Goal: Task Accomplishment & Management: Manage account settings

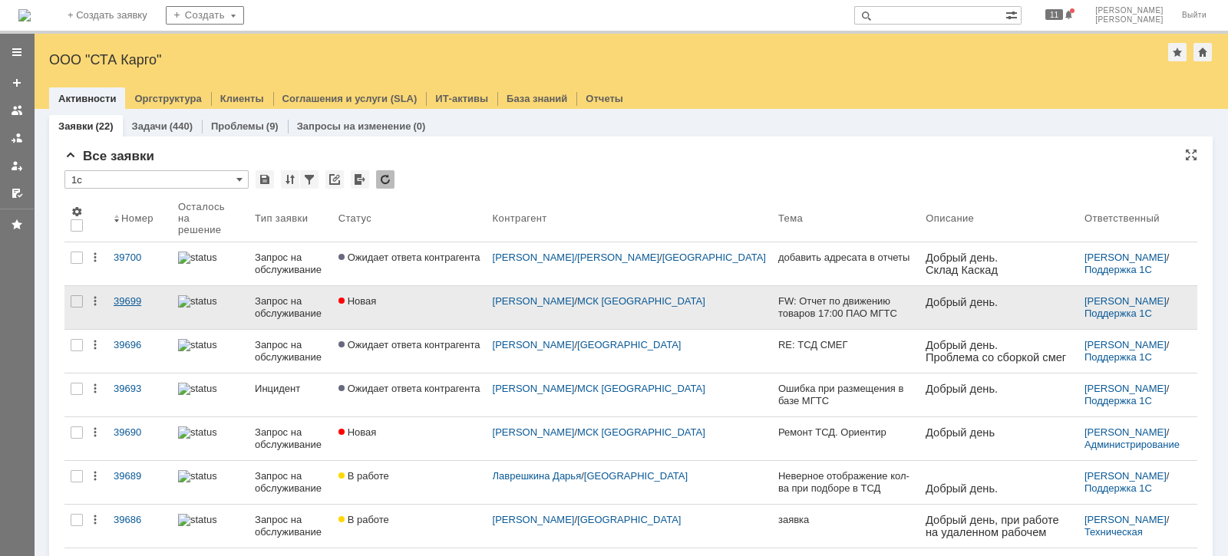
click at [137, 295] on div "39699" at bounding box center [140, 301] width 52 height 12
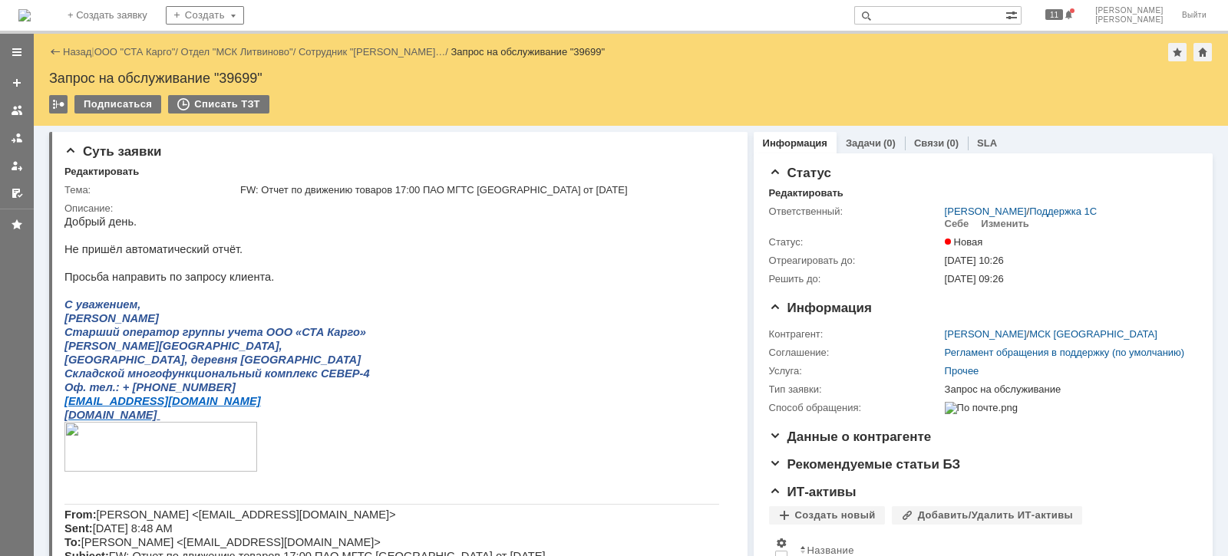
click at [146, 45] on div "Назад | ООО "СТА Карго" / Отдел "МСК Литвиново" / Сотрудник "[PERSON_NAME] В… /…" at bounding box center [630, 52] width 1163 height 18
click at [146, 46] on link "ООО "СТА Карго"" at bounding box center [134, 52] width 81 height 12
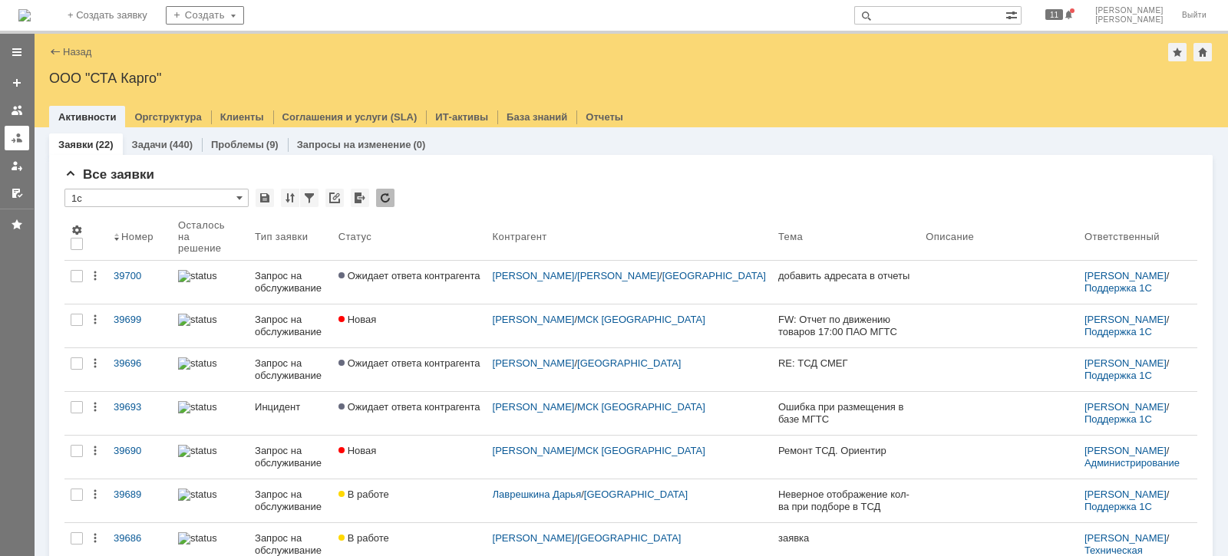
click at [18, 132] on div at bounding box center [17, 138] width 12 height 12
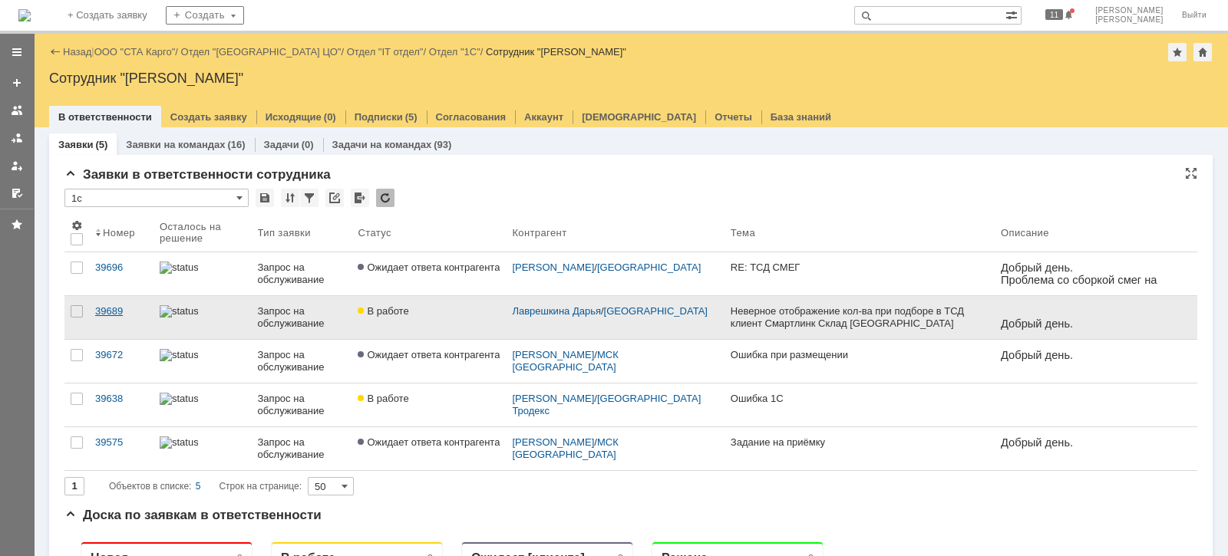
click at [111, 311] on div "39689" at bounding box center [121, 311] width 52 height 12
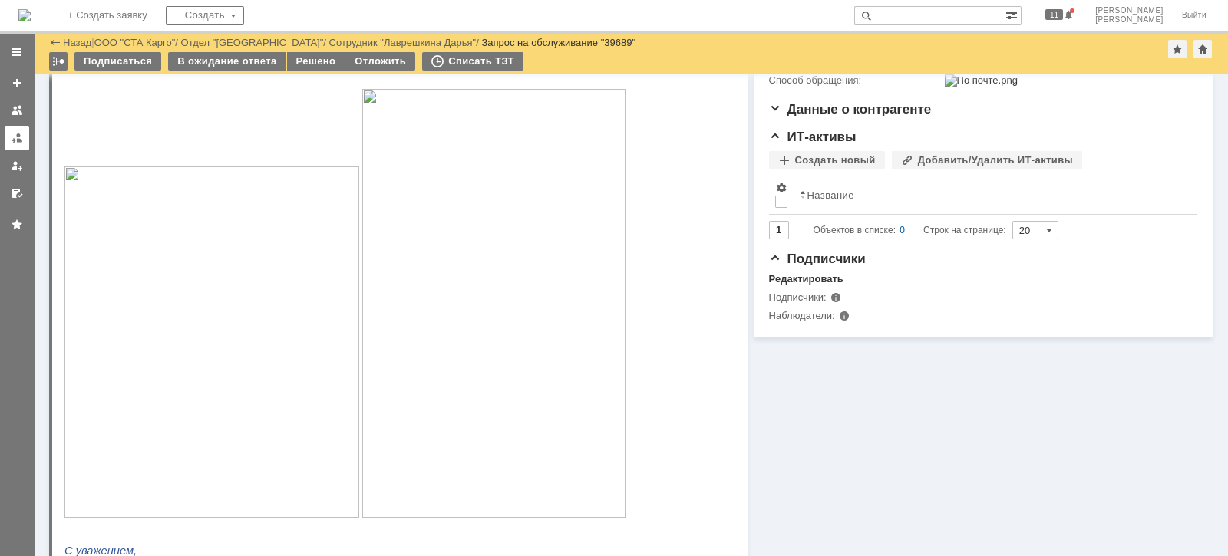
click at [19, 135] on div at bounding box center [17, 138] width 12 height 12
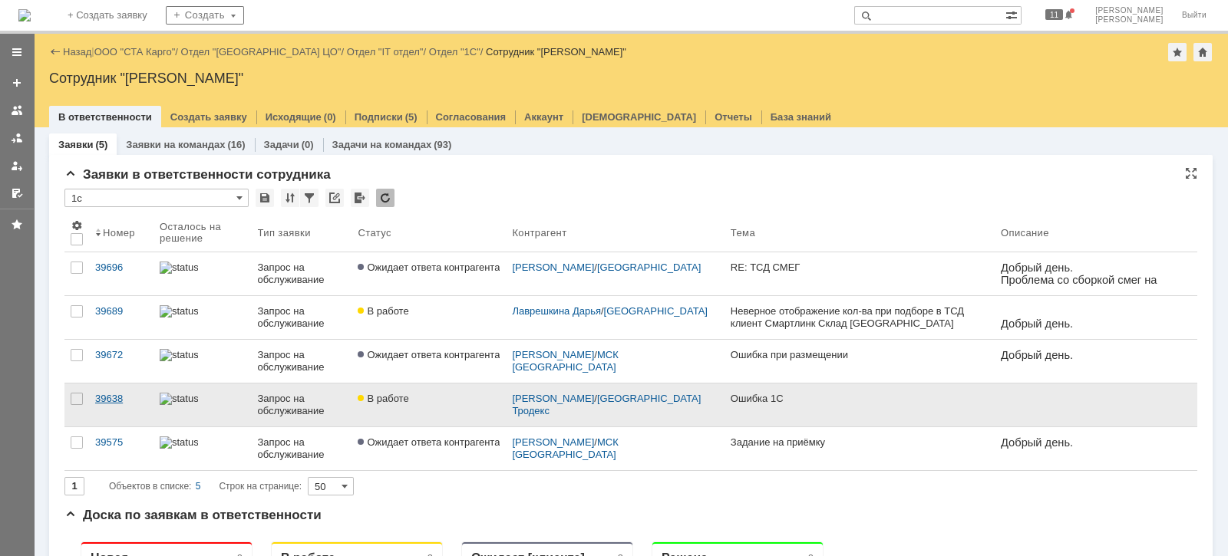
click at [123, 394] on div "39638" at bounding box center [121, 399] width 52 height 12
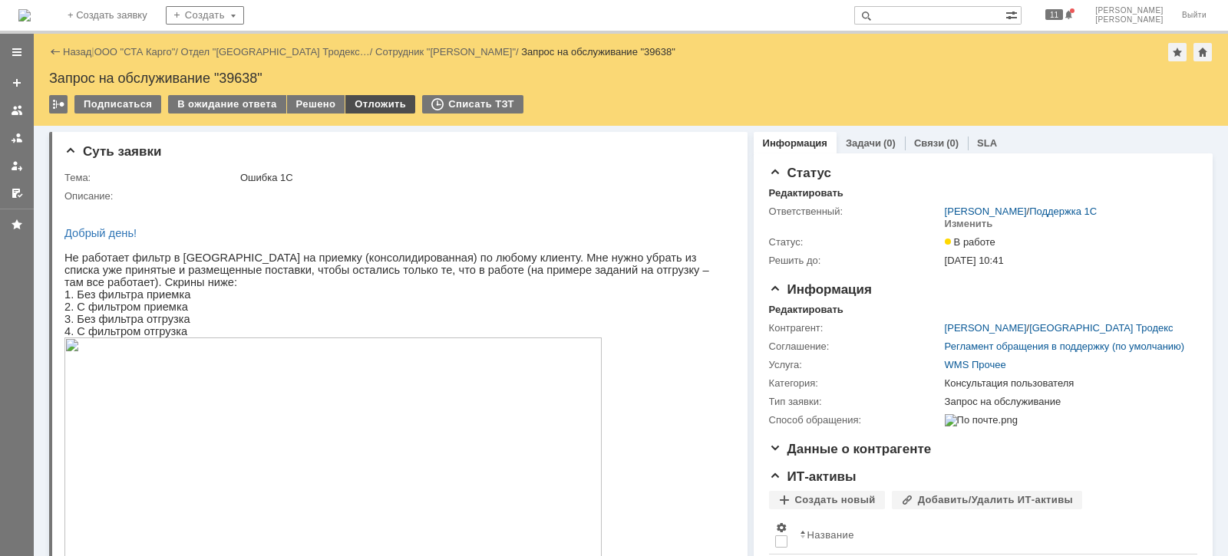
click at [357, 100] on div "Отложить" at bounding box center [380, 104] width 70 height 18
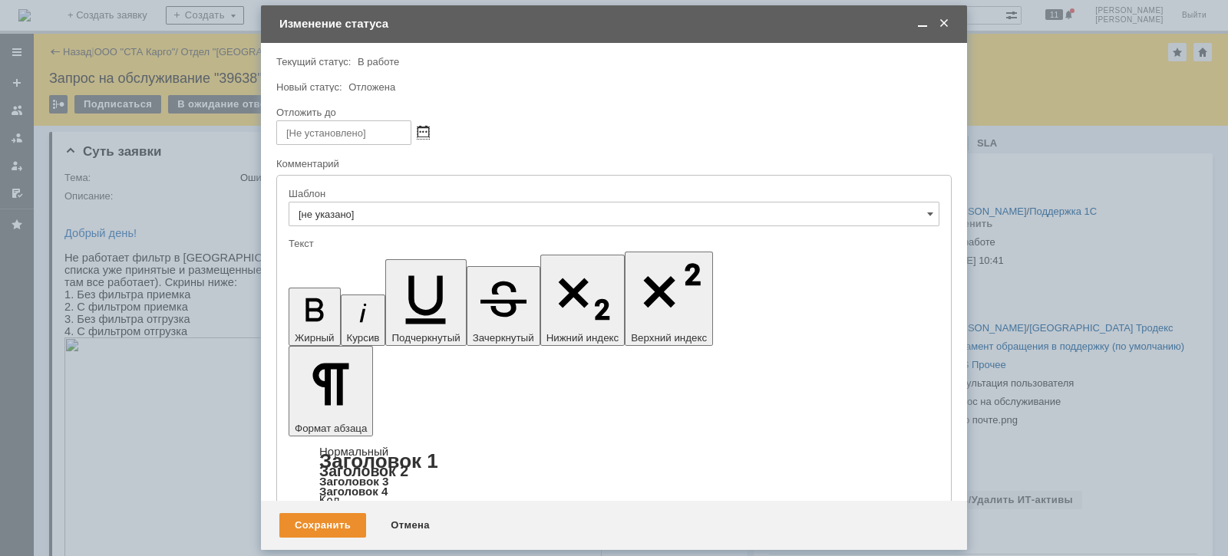
click at [420, 130] on span at bounding box center [423, 133] width 12 height 12
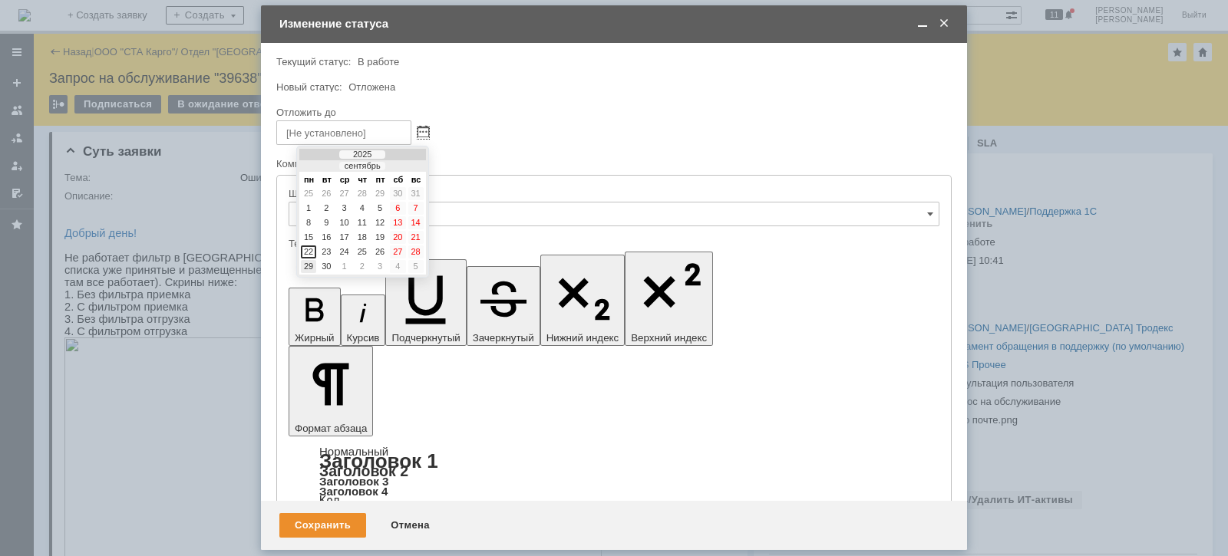
click at [308, 260] on div "29" at bounding box center [308, 266] width 15 height 13
type input "[DATE] 09:47"
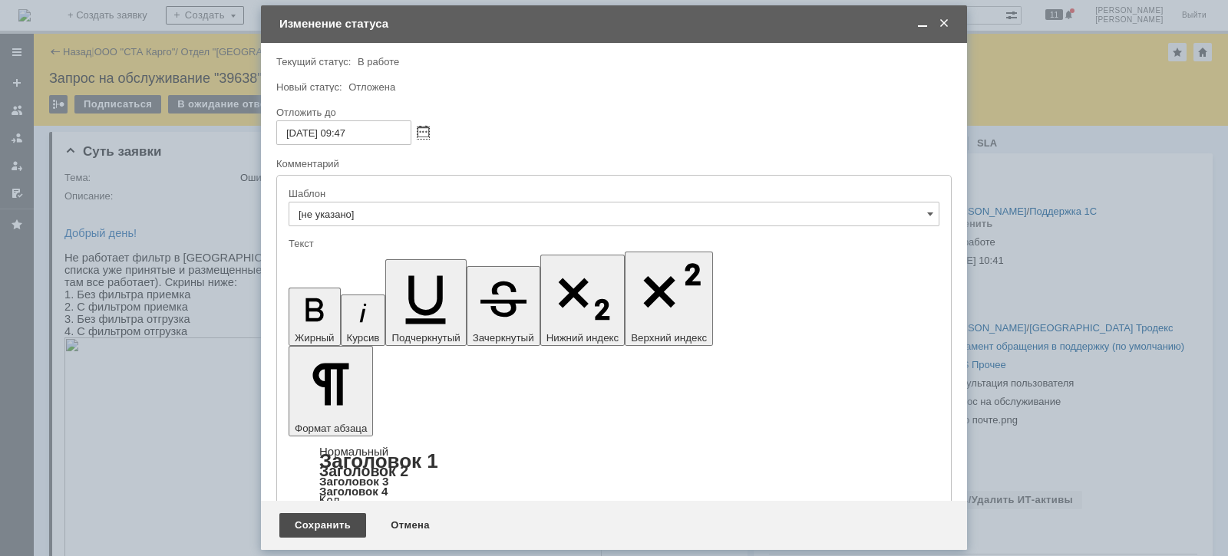
click at [328, 526] on div "Сохранить" at bounding box center [322, 525] width 87 height 25
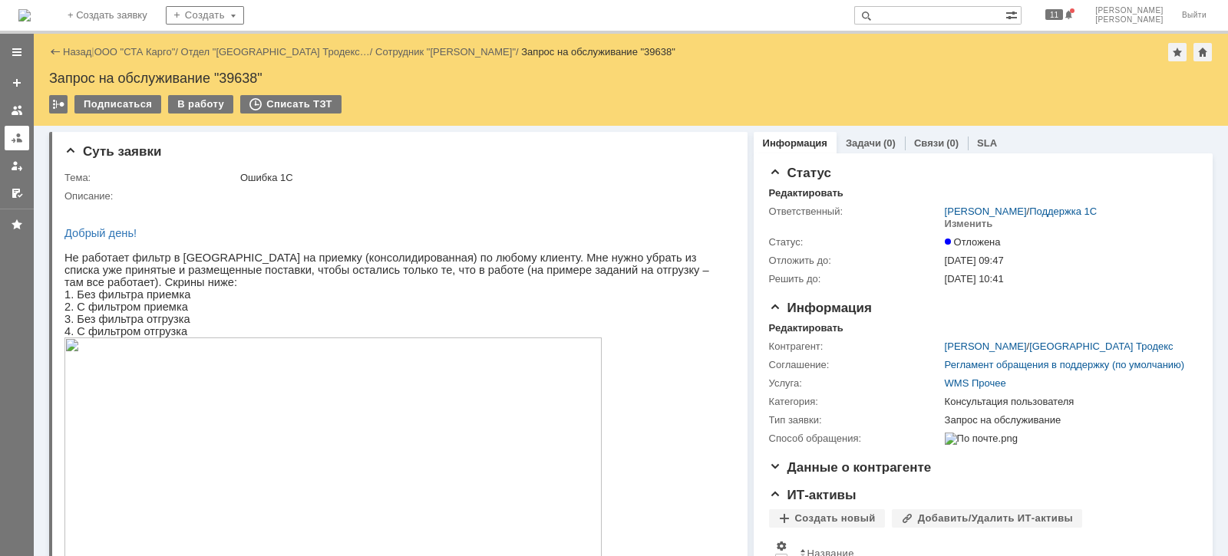
click at [25, 142] on link at bounding box center [17, 138] width 25 height 25
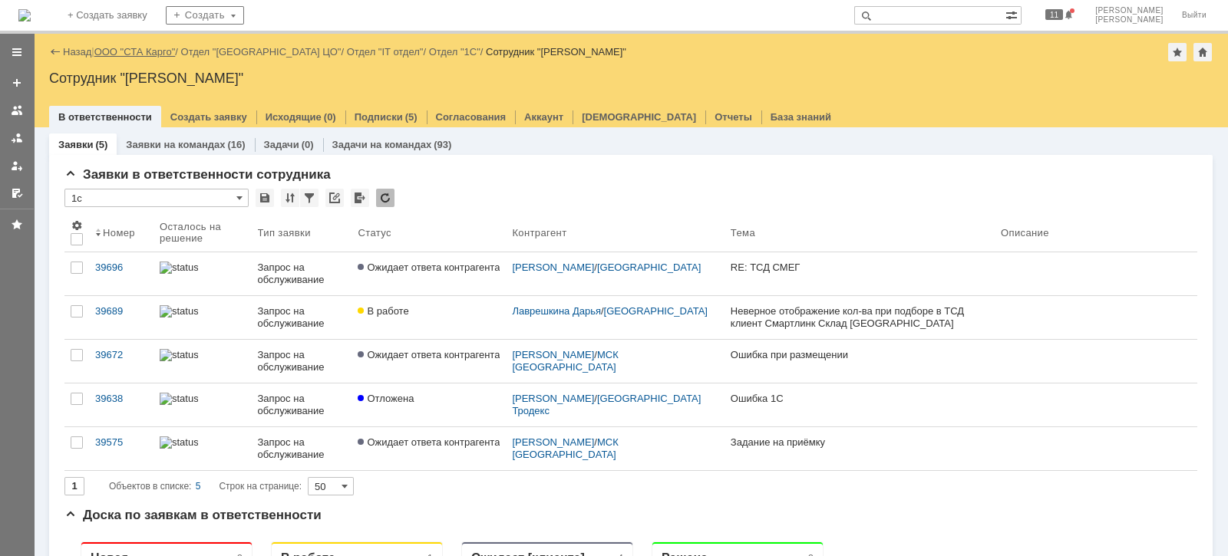
click at [146, 51] on link "ООО "СТА Карго"" at bounding box center [134, 52] width 81 height 12
